Goal: Information Seeking & Learning: Find specific fact

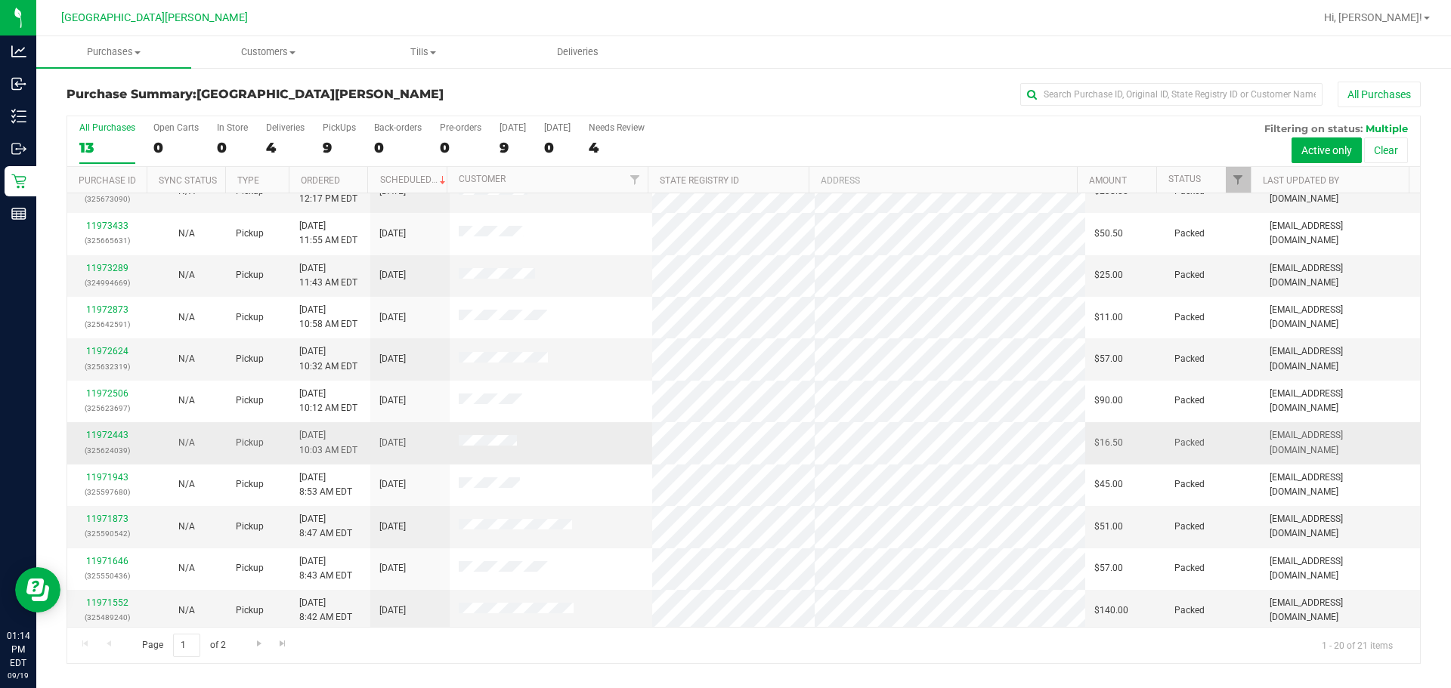
scroll to position [403, 0]
click at [261, 643] on span "Go to the next page" at bounding box center [259, 644] width 12 height 12
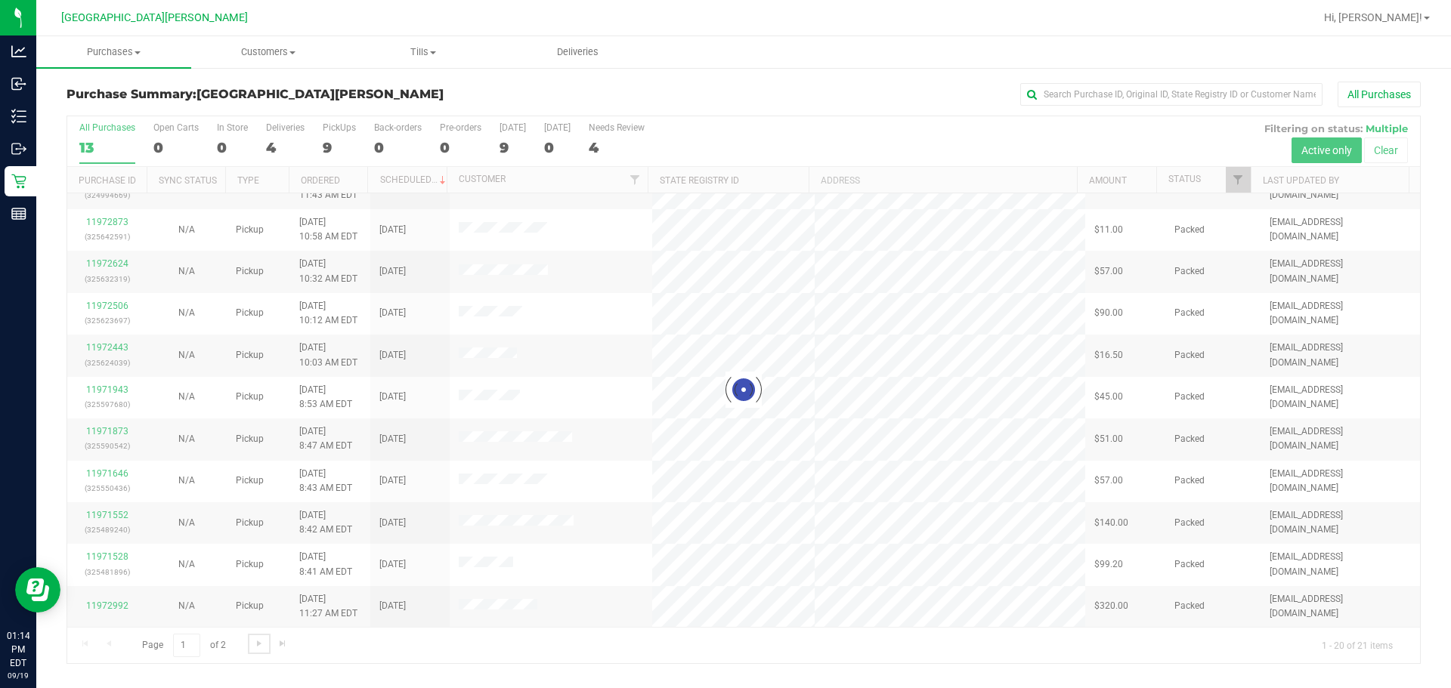
scroll to position [0, 0]
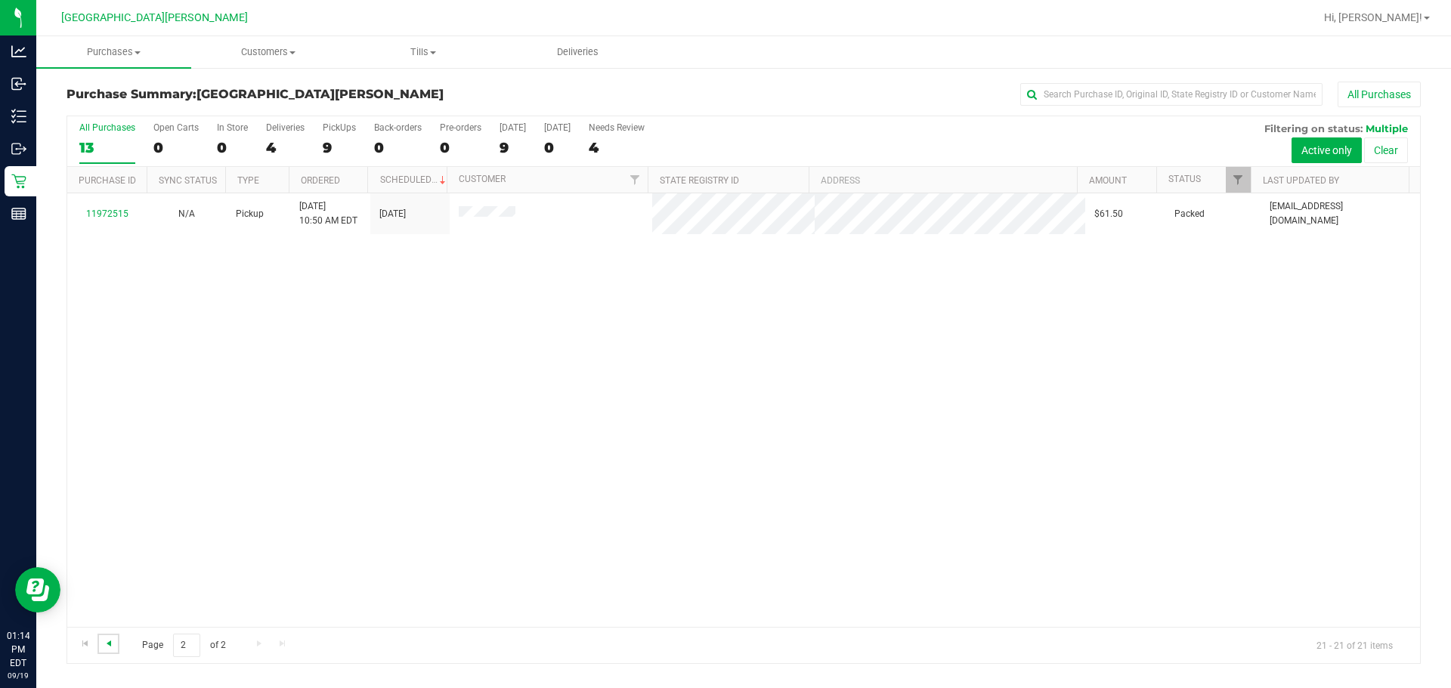
click at [112, 641] on span "Go to the previous page" at bounding box center [109, 644] width 12 height 12
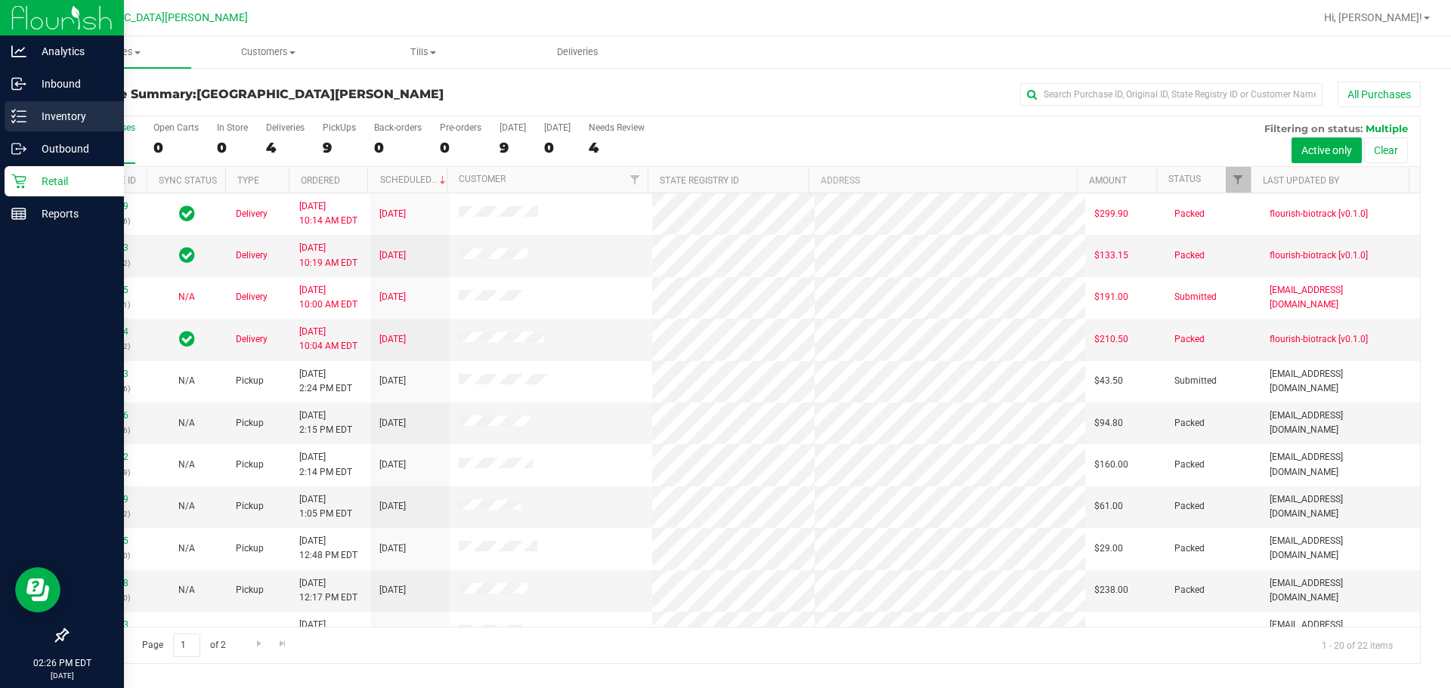
click at [63, 120] on p "Inventory" at bounding box center [71, 116] width 91 height 18
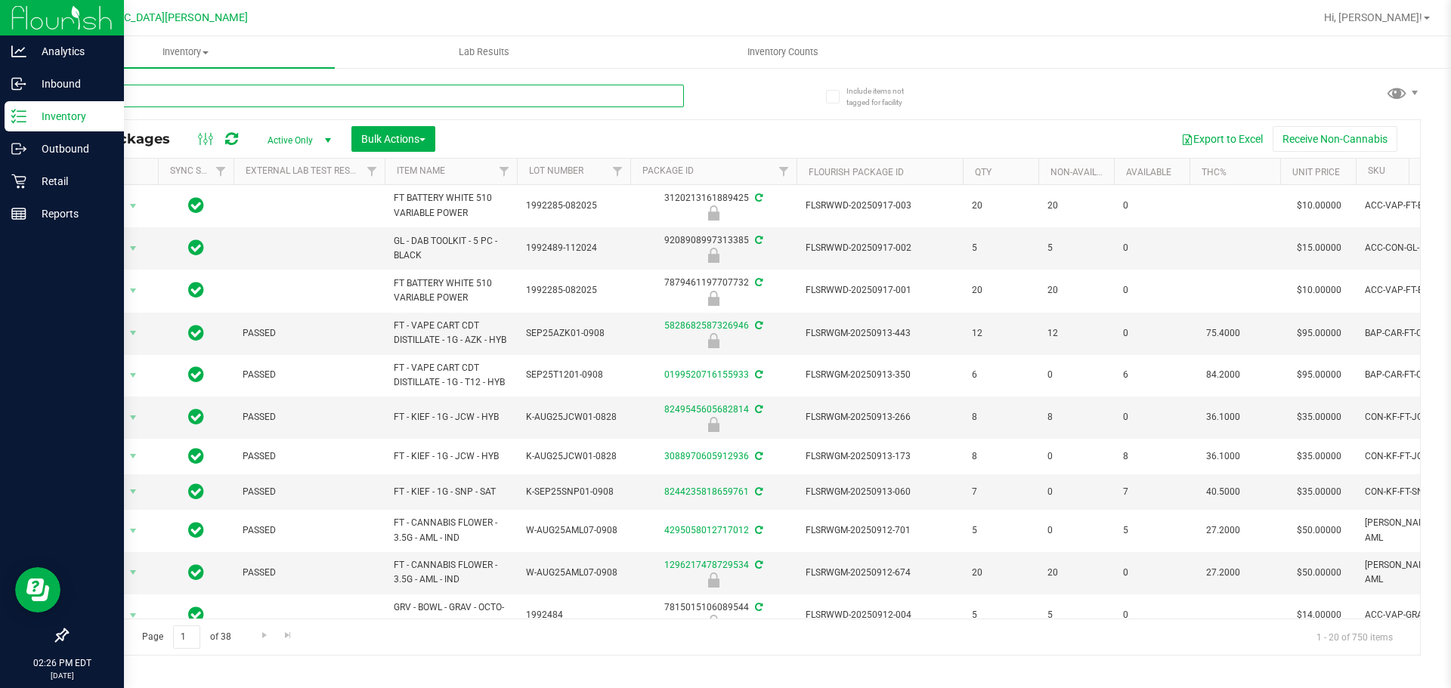
click at [163, 87] on input "text" at bounding box center [375, 96] width 617 height 23
type input "p"
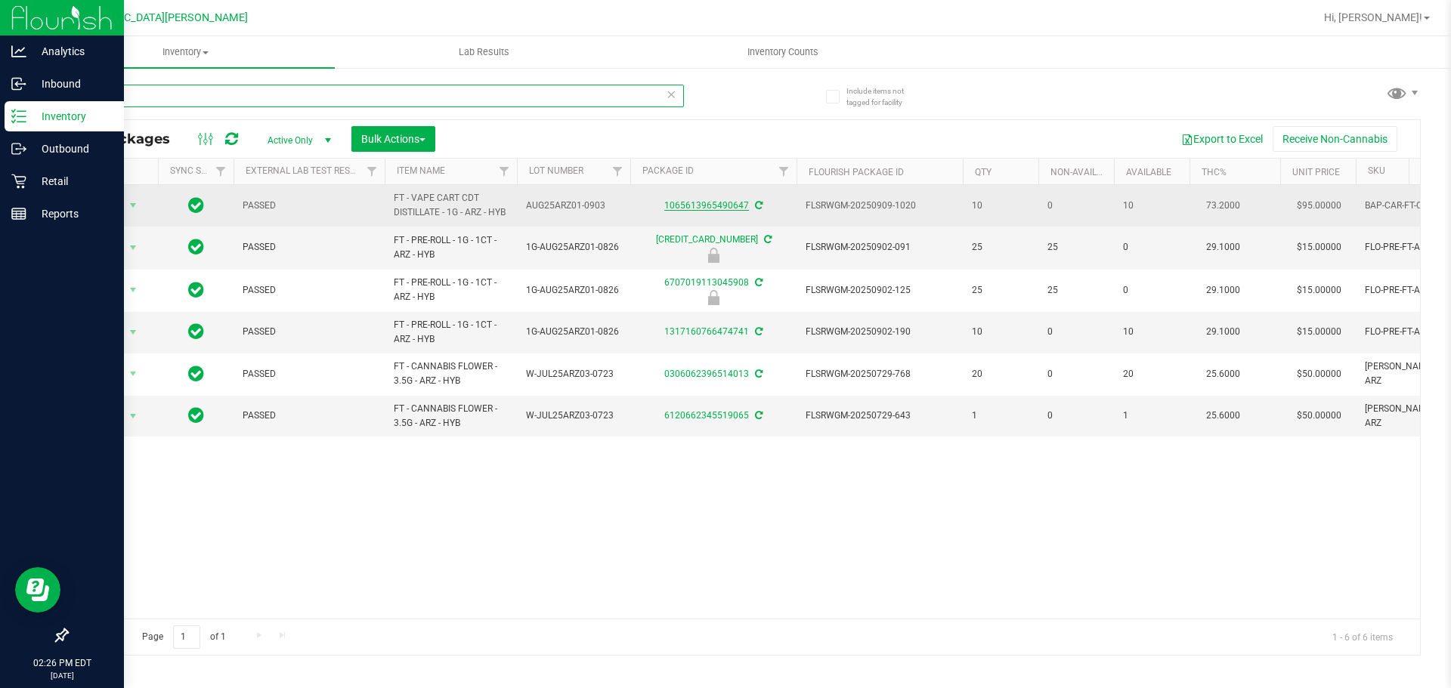
type input "ringz"
click at [723, 207] on link "1065613965490647" at bounding box center [706, 205] width 85 height 11
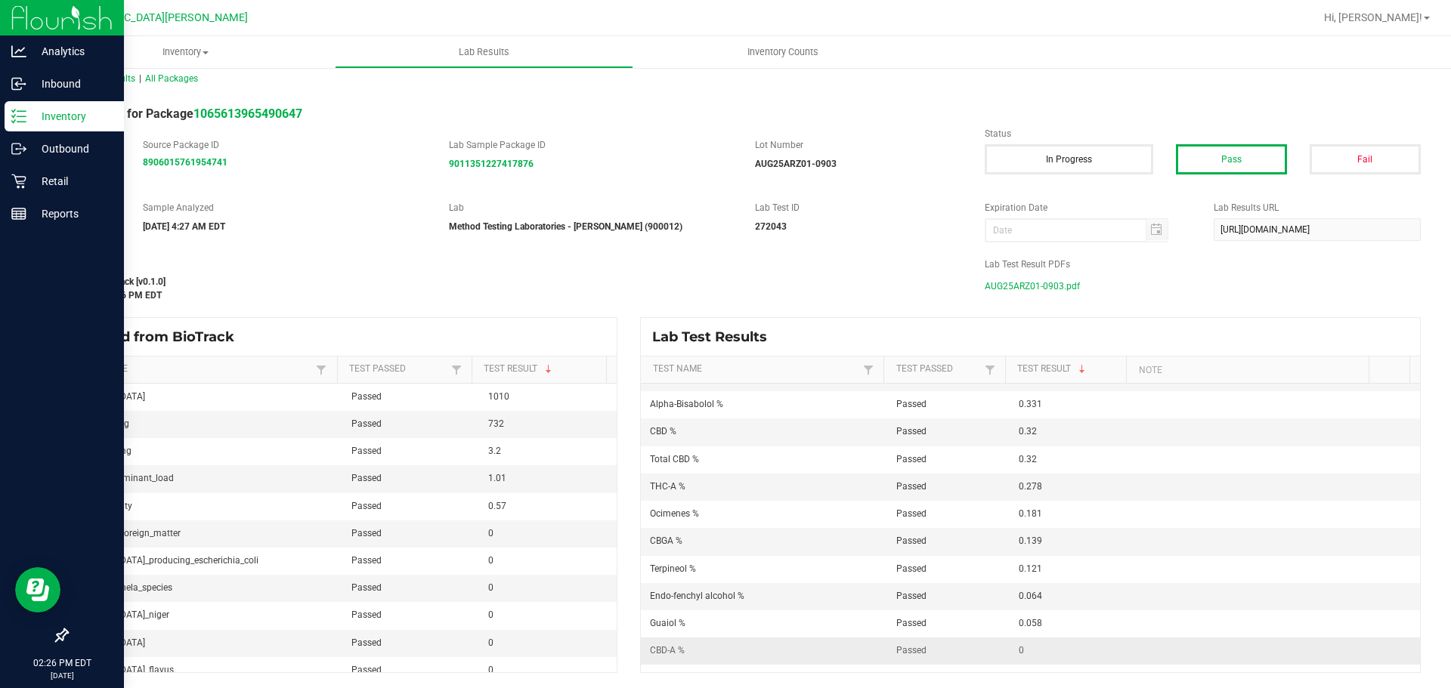
scroll to position [394, 0]
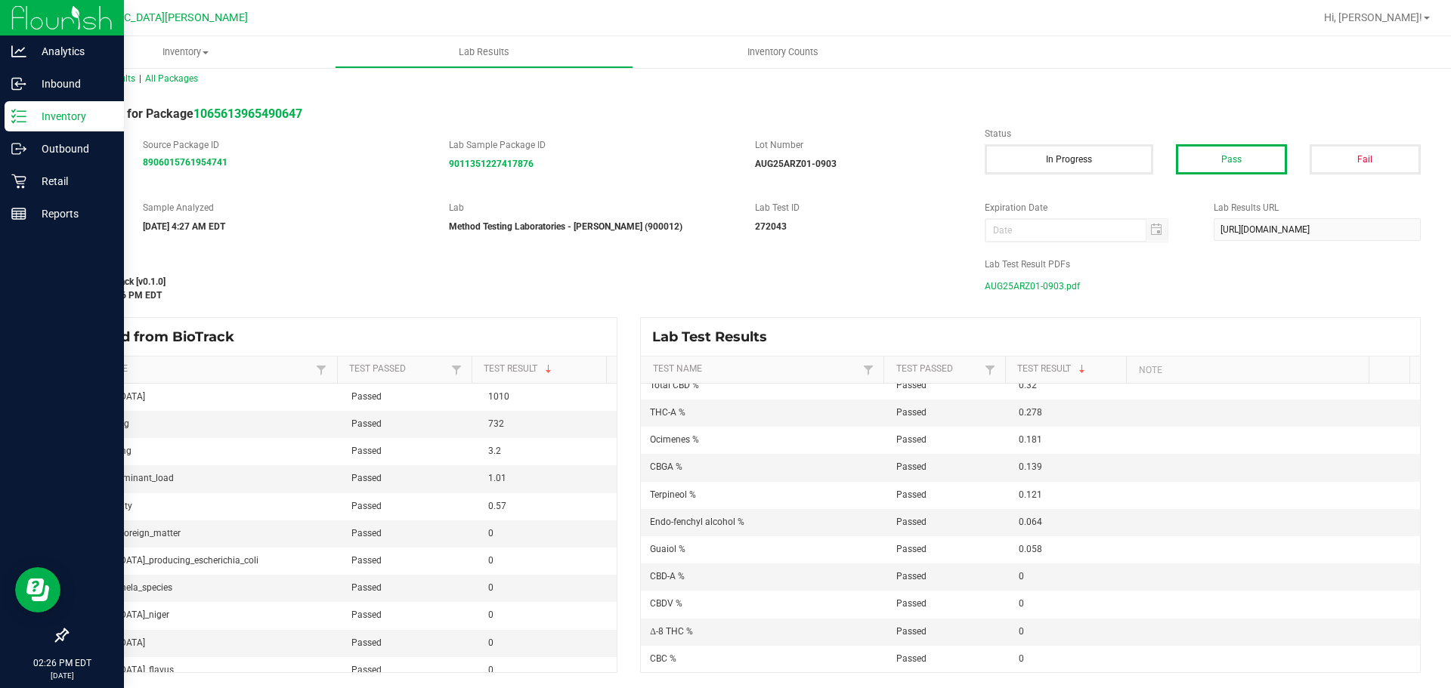
click at [723, 292] on span "AUG25ARZ01-0903.pdf" at bounding box center [1032, 286] width 95 height 23
